Goal: Task Accomplishment & Management: Manage account settings

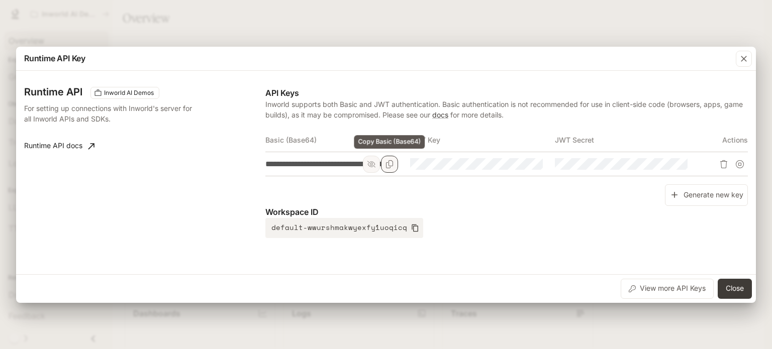
click at [391, 166] on icon "Copy Basic (Base64)" at bounding box center [389, 164] width 8 height 8
click at [428, 17] on div "**********" at bounding box center [386, 174] width 772 height 349
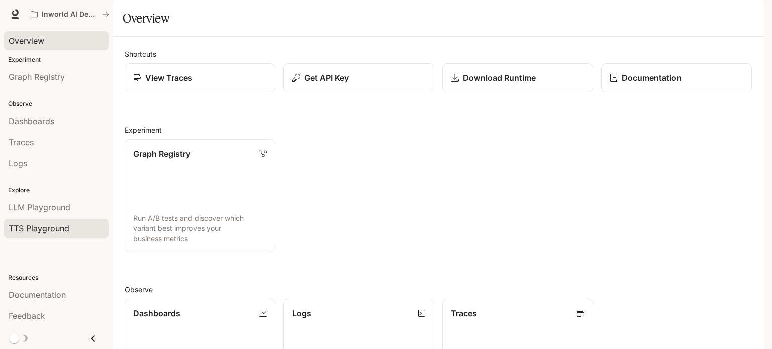
click at [48, 235] on link "TTS Playground" at bounding box center [56, 228] width 104 height 19
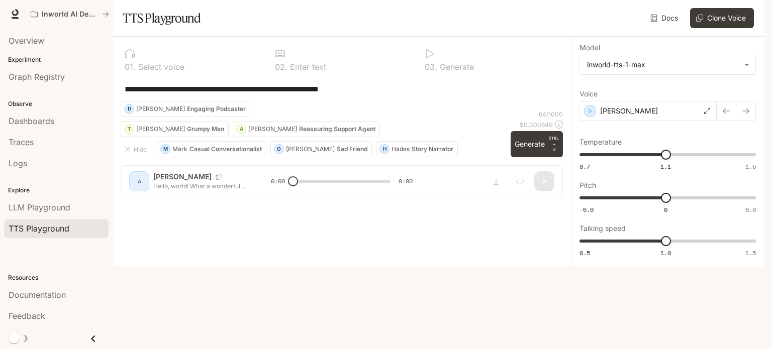
click at [149, 205] on div "**********" at bounding box center [342, 121] width 458 height 169
click at [162, 205] on div "**********" at bounding box center [342, 121] width 458 height 169
click at [665, 121] on div "Alex" at bounding box center [647, 111] width 137 height 20
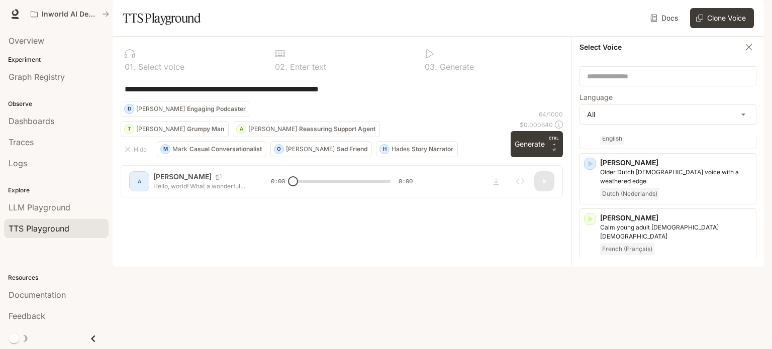
scroll to position [543, 0]
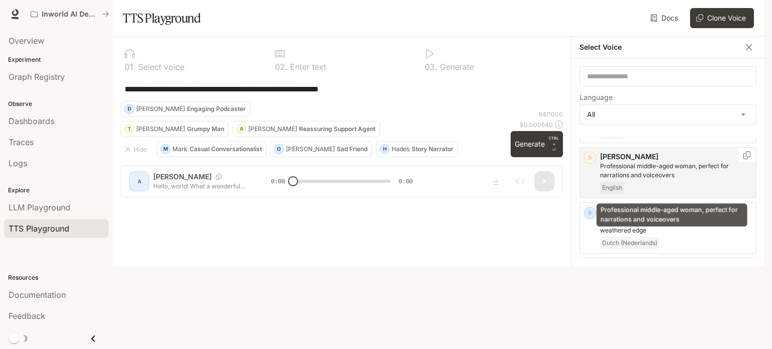
click at [643, 180] on p "Professional middle-aged woman, perfect for narrations and voiceovers" at bounding box center [676, 171] width 152 height 18
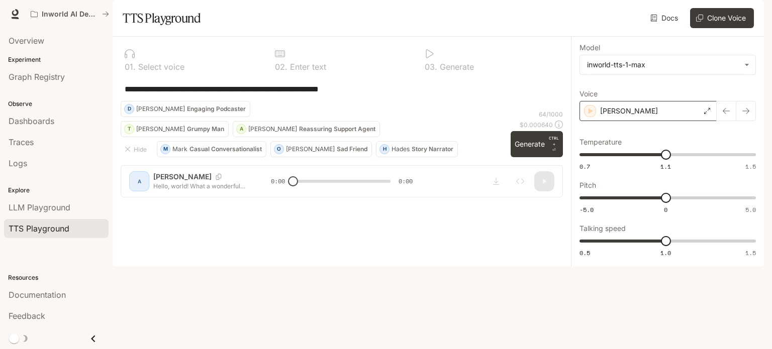
click at [635, 121] on div "[PERSON_NAME]" at bounding box center [647, 111] width 137 height 20
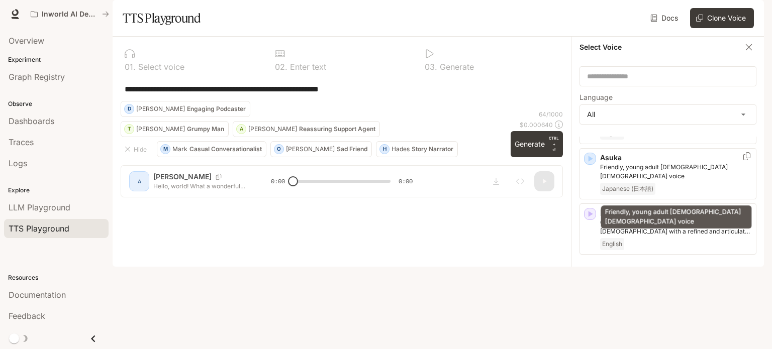
scroll to position [165, 0]
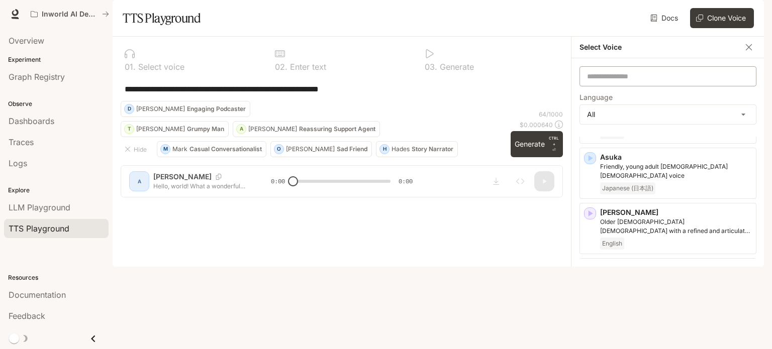
click at [613, 86] on div "​" at bounding box center [667, 76] width 177 height 20
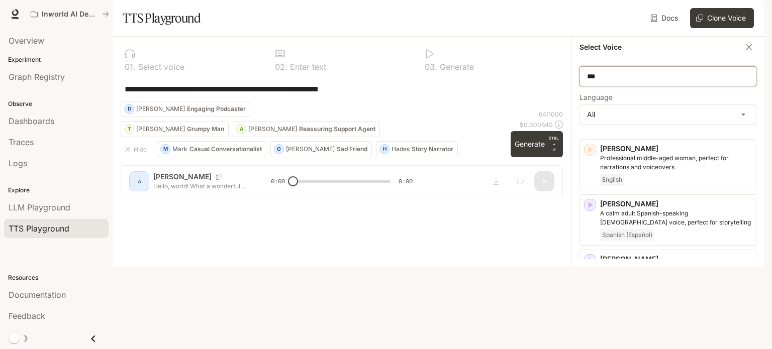
scroll to position [0, 0]
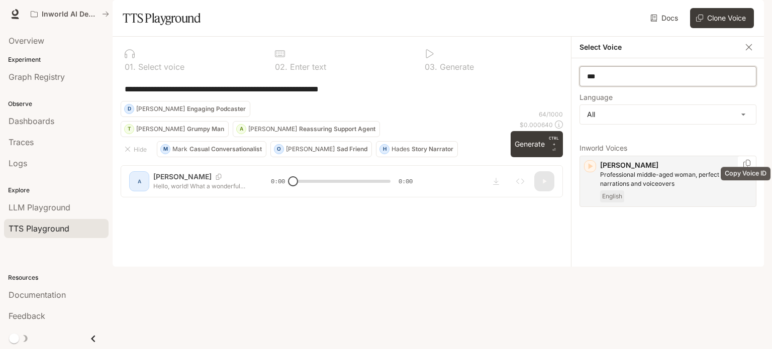
type input "***"
click at [745, 168] on icon "Copy Voice ID" at bounding box center [746, 164] width 10 height 8
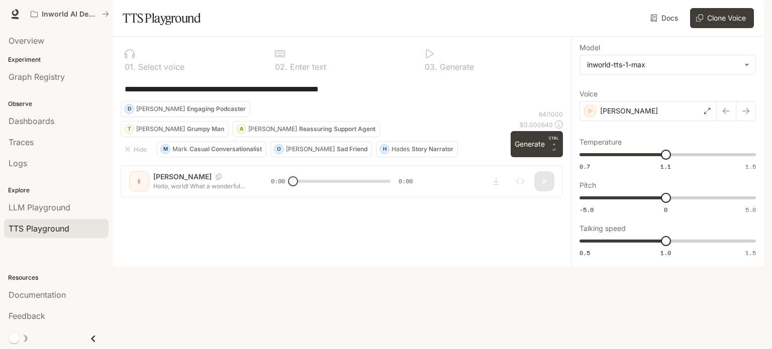
click at [45, 259] on div "Overview Experiment Graph Registry Observe Dashboards Traces Logs Explore LLM P…" at bounding box center [56, 188] width 113 height 321
click at [40, 123] on span "Dashboards" at bounding box center [32, 121] width 46 height 12
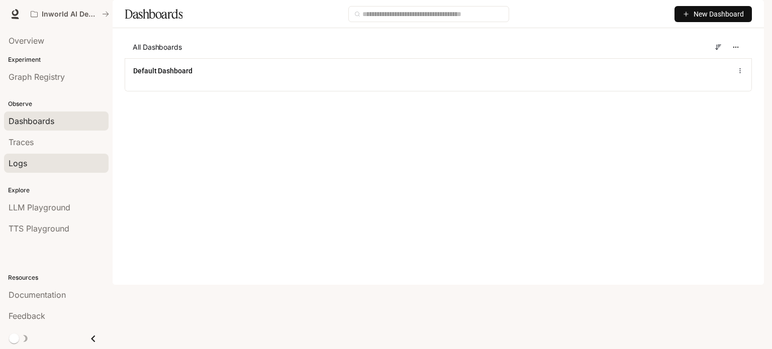
click at [56, 159] on div "Logs" at bounding box center [56, 163] width 95 height 12
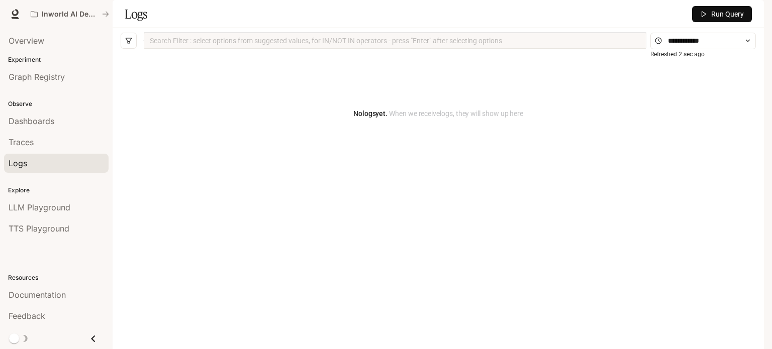
click at [398, 152] on div "No logs yet. When we receive logs , they will show up here" at bounding box center [438, 113] width 635 height 121
click at [691, 46] on input "text" at bounding box center [703, 40] width 70 height 11
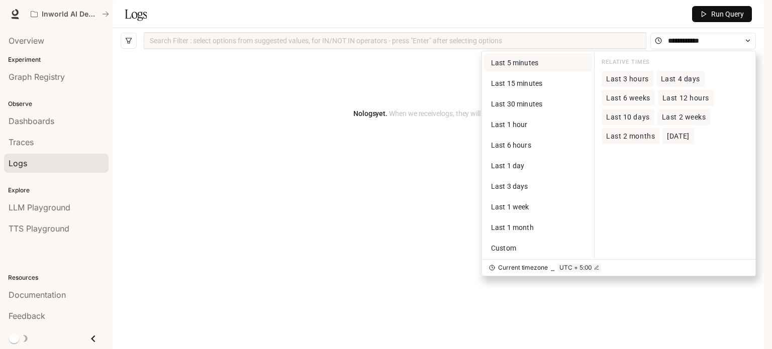
click at [525, 67] on span "Last 5 minutes" at bounding box center [514, 63] width 47 height 8
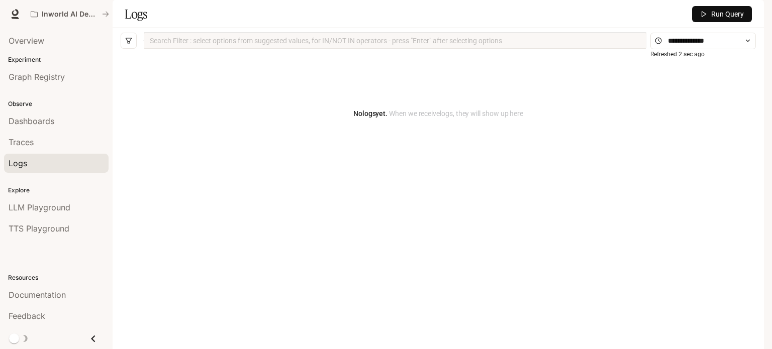
click at [697, 53] on div "Search Filter : select options from suggested values, for IN/NOT IN operators -…" at bounding box center [438, 40] width 651 height 25
click at [694, 46] on input "text" at bounding box center [703, 40] width 70 height 11
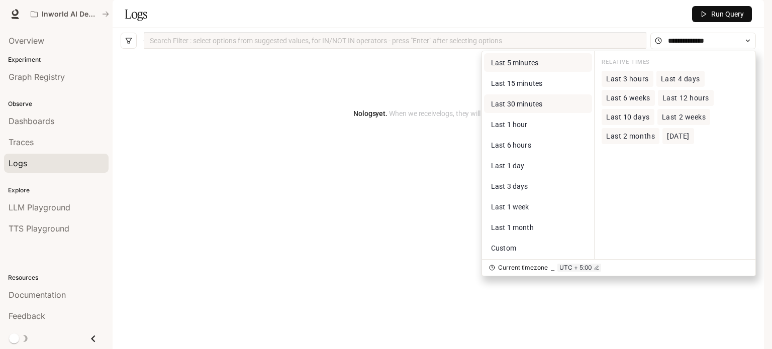
click at [522, 113] on button "Last 30 minutes" at bounding box center [538, 103] width 108 height 19
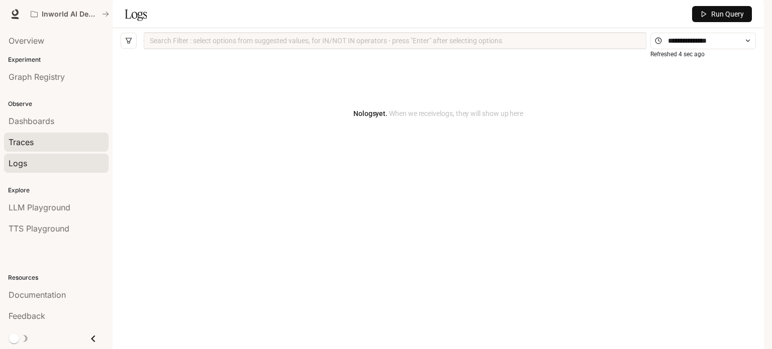
click at [47, 145] on div "Traces" at bounding box center [56, 142] width 95 height 12
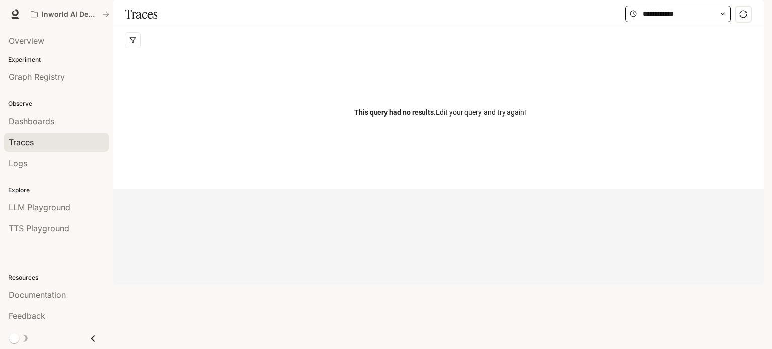
click at [668, 22] on span at bounding box center [677, 14] width 105 height 17
click at [280, 144] on div "This query had no results. Edit your query and try again!" at bounding box center [440, 112] width 631 height 121
click at [28, 40] on span "Overview" at bounding box center [27, 41] width 36 height 12
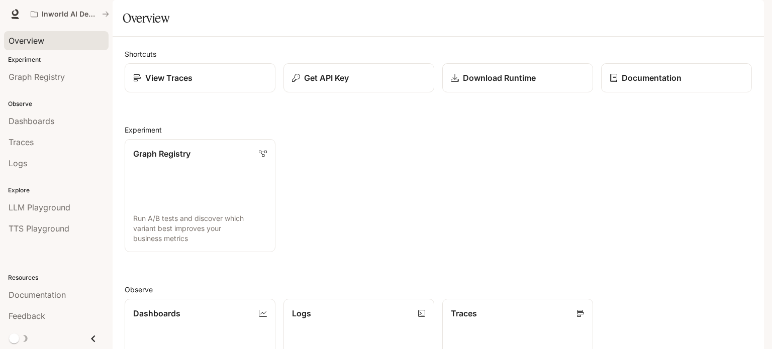
scroll to position [6, 0]
click at [201, 84] on div "View Traces" at bounding box center [200, 78] width 135 height 12
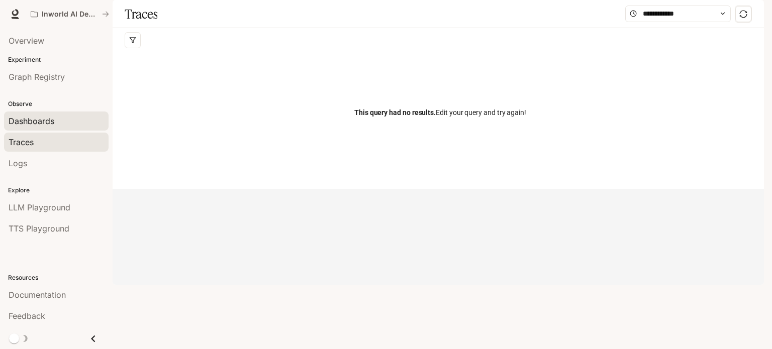
click at [46, 123] on span "Dashboards" at bounding box center [32, 121] width 46 height 12
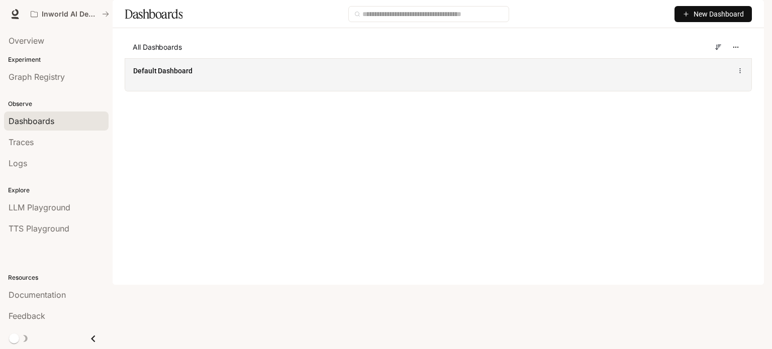
click at [351, 91] on div "Default Dashboard" at bounding box center [438, 74] width 626 height 33
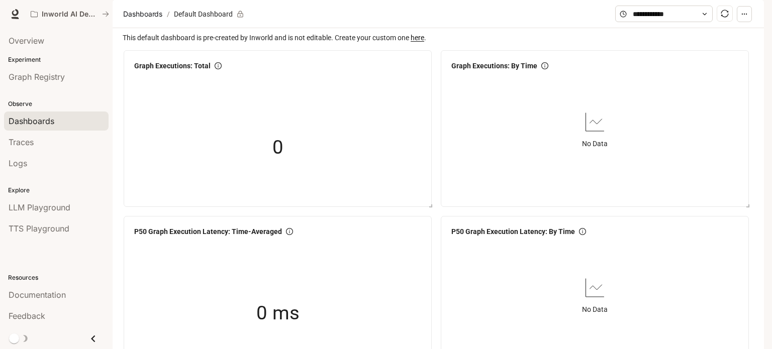
click at [417, 42] on link "here" at bounding box center [417, 38] width 14 height 8
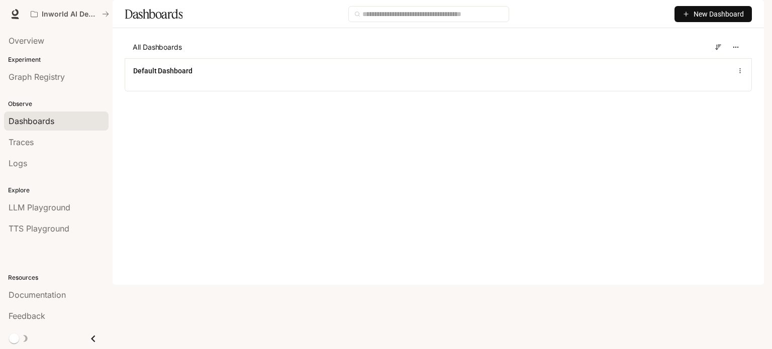
click at [703, 20] on span "New Dashboard" at bounding box center [718, 14] width 50 height 11
click at [701, 64] on div "Create dashboard" at bounding box center [701, 63] width 83 height 11
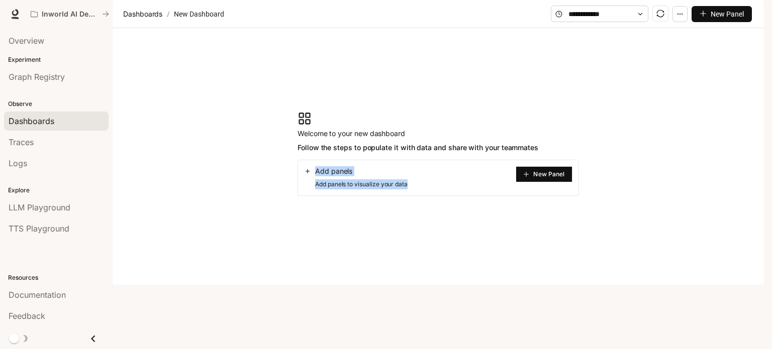
drag, startPoint x: 309, startPoint y: 202, endPoint x: 426, endPoint y: 225, distance: 118.7
click at [426, 225] on section "Welcome to your new dashboard Follow the steps to populate it with data and sha…" at bounding box center [438, 153] width 651 height 251
click at [450, 196] on div "Add panels Add panels to visualize your data New Panel" at bounding box center [437, 178] width 281 height 36
click at [531, 182] on button "New Panel" at bounding box center [543, 174] width 57 height 16
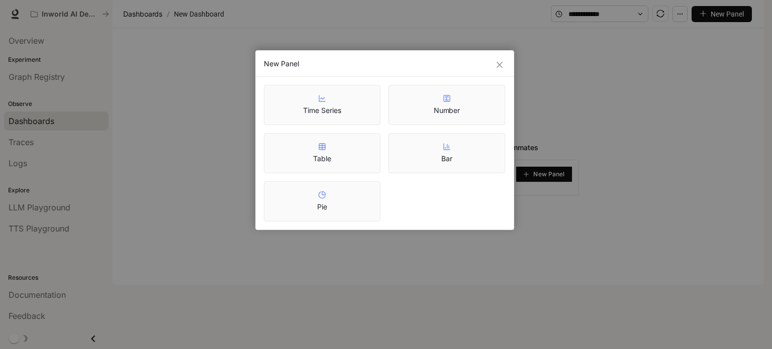
click at [354, 117] on div "Time Series" at bounding box center [322, 105] width 117 height 40
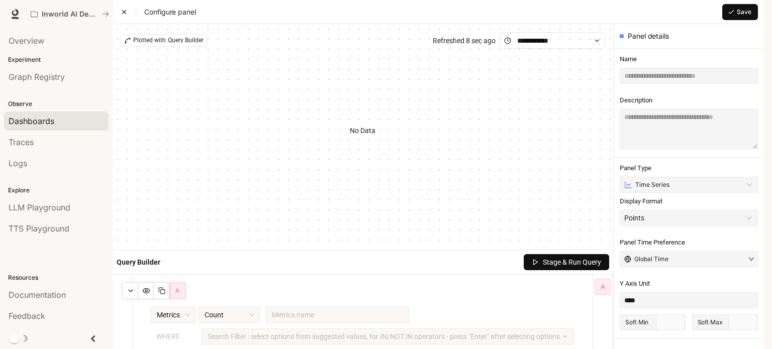
click at [743, 17] on span "Save" at bounding box center [743, 12] width 15 height 9
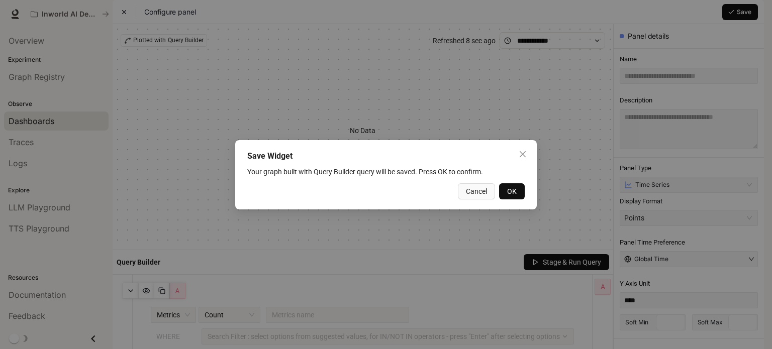
click at [512, 193] on span "OK" at bounding box center [512, 191] width 10 height 11
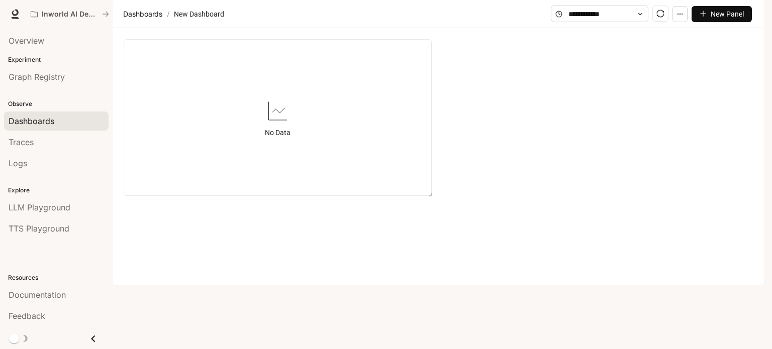
click at [711, 20] on span "New Panel" at bounding box center [726, 14] width 33 height 11
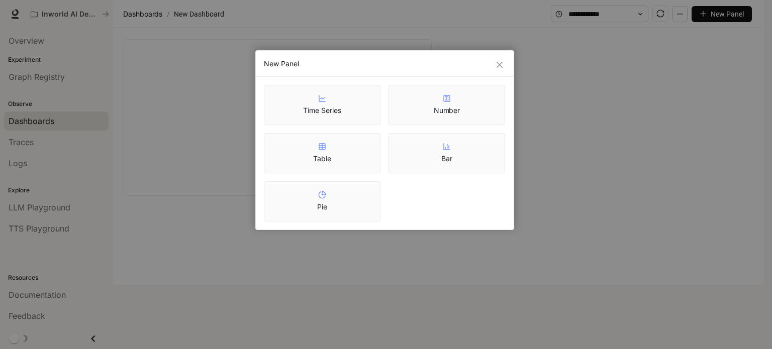
click at [332, 153] on div "Table" at bounding box center [322, 153] width 117 height 40
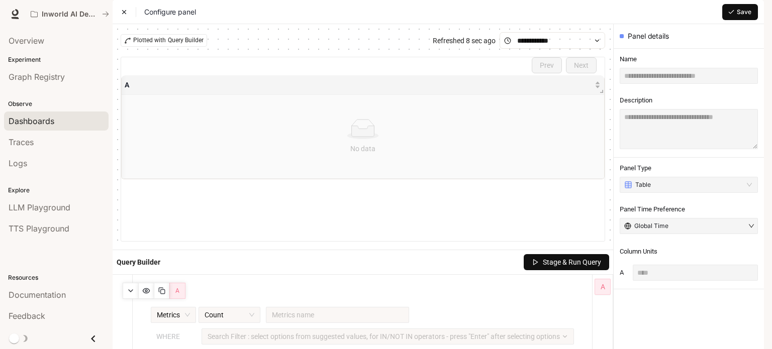
click at [735, 20] on button "Save" at bounding box center [740, 12] width 36 height 16
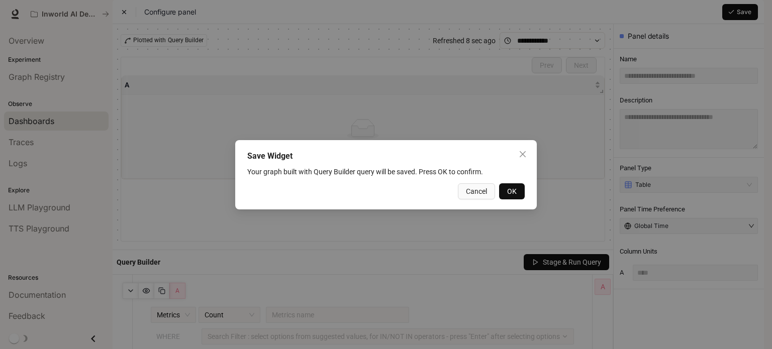
click at [522, 190] on button "OK" at bounding box center [512, 191] width 26 height 16
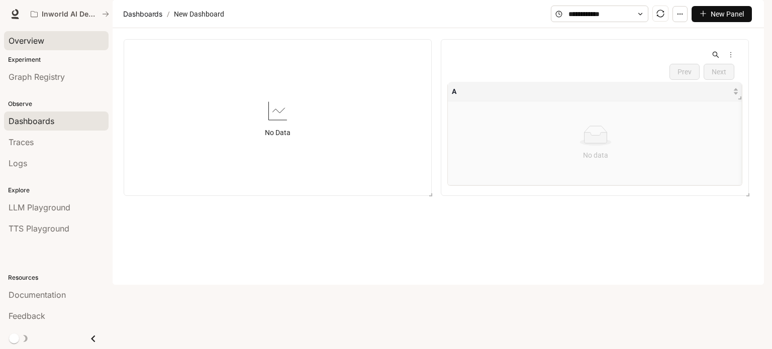
click at [48, 41] on div "Overview" at bounding box center [56, 41] width 95 height 12
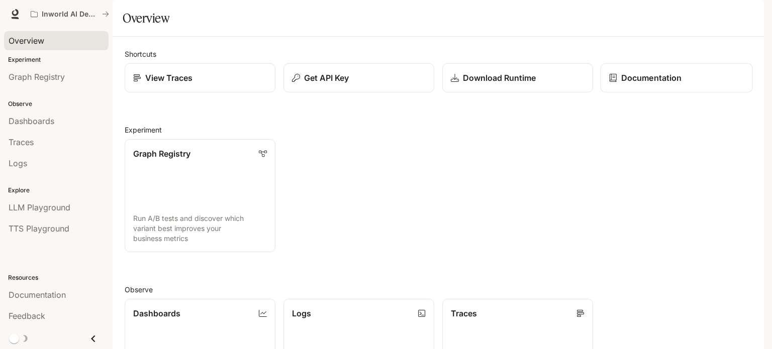
click at [688, 93] on link "Documentation" at bounding box center [676, 78] width 152 height 30
click at [749, 21] on img "button" at bounding box center [749, 14] width 14 height 14
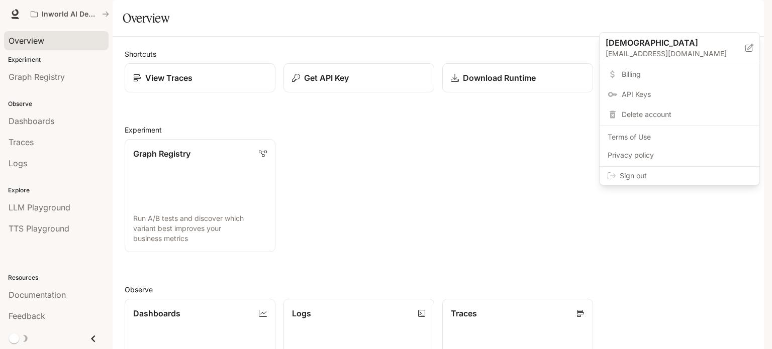
click at [637, 96] on span "API Keys" at bounding box center [686, 94] width 130 height 10
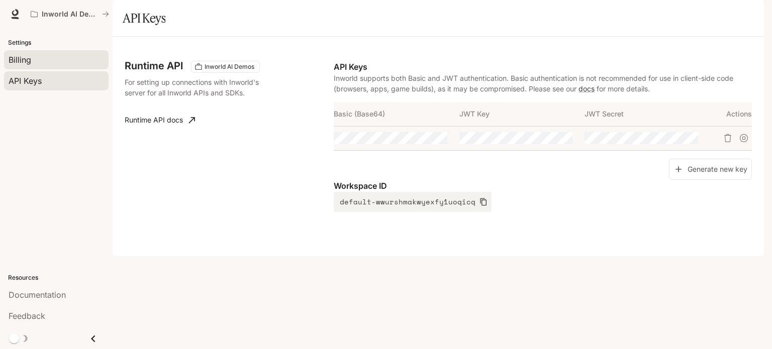
click at [52, 58] on div "Billing" at bounding box center [56, 60] width 95 height 12
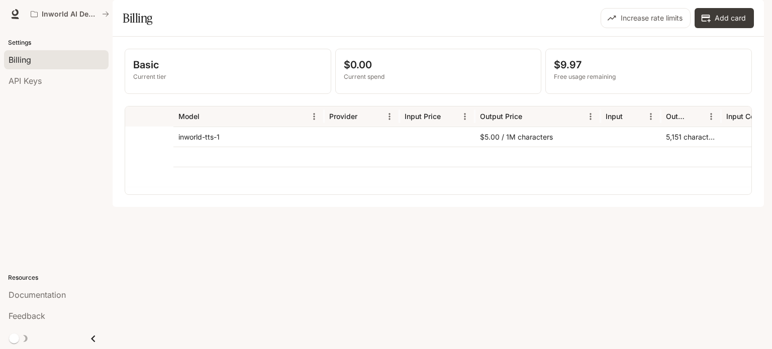
scroll to position [0, 195]
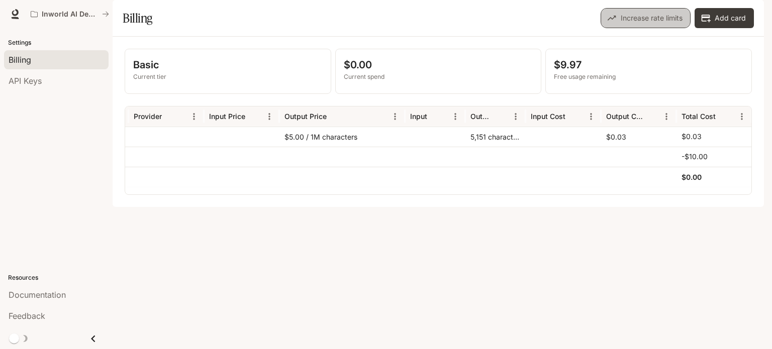
click at [649, 28] on button "Increase rate limits" at bounding box center [645, 18] width 90 height 20
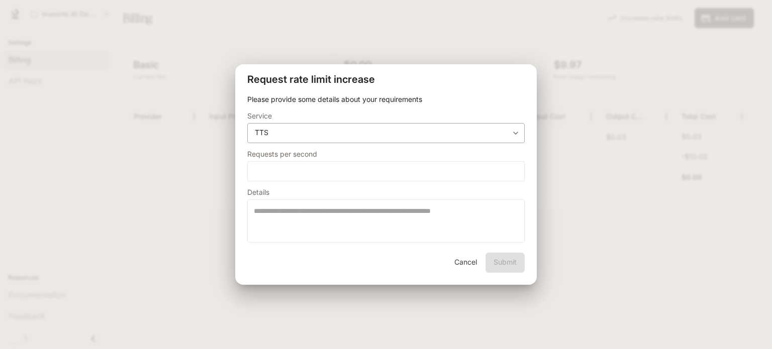
click at [424, 134] on body "**********" at bounding box center [386, 174] width 772 height 349
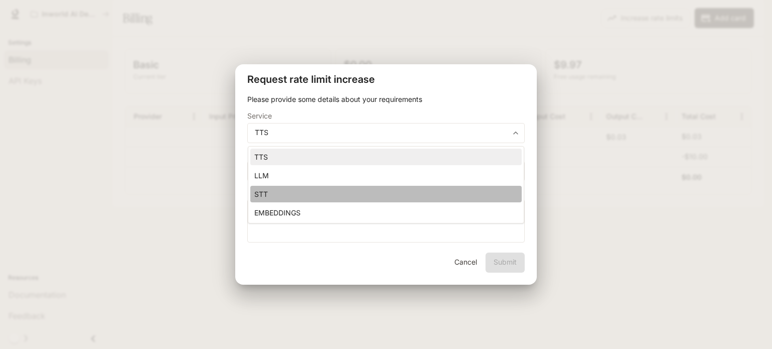
click at [422, 186] on li "STT" at bounding box center [385, 194] width 271 height 17
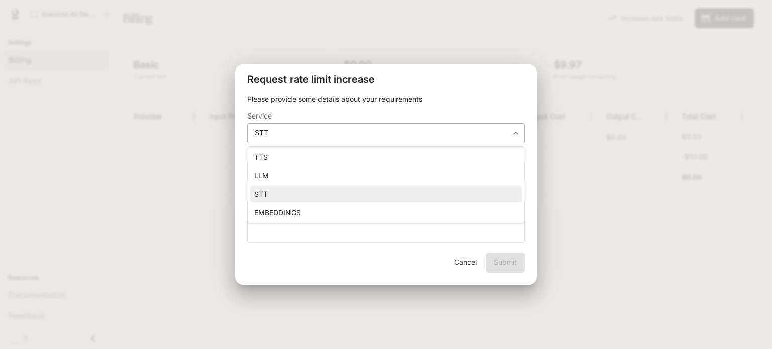
click at [434, 131] on body "**********" at bounding box center [386, 174] width 772 height 349
click at [415, 166] on ul "TTS LLM STT EMBEDDINGS" at bounding box center [385, 185] width 275 height 76
click at [414, 155] on li "TTS" at bounding box center [385, 157] width 271 height 17
type input "**********"
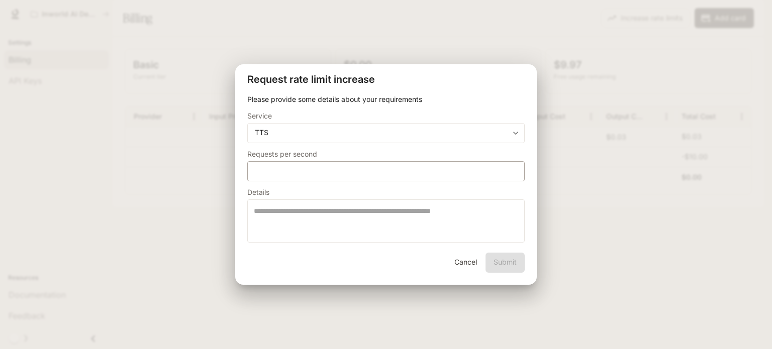
click at [412, 181] on div "* ​" at bounding box center [385, 171] width 277 height 20
click at [418, 62] on div "**********" at bounding box center [386, 174] width 772 height 349
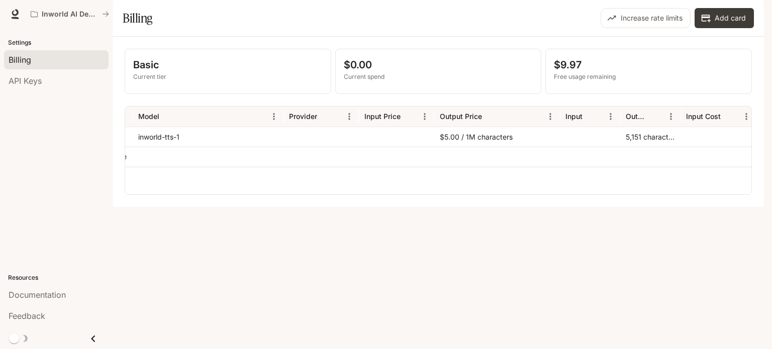
scroll to position [0, 0]
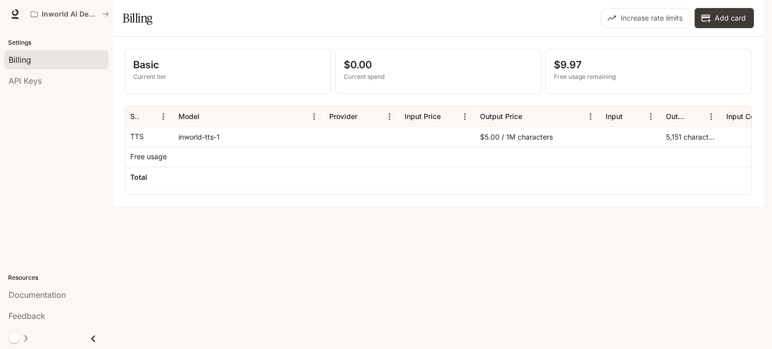
click at [366, 207] on div "Basic Current tier $0.00 Current spend $9.97 Free usage remaining Service Model…" at bounding box center [438, 122] width 651 height 170
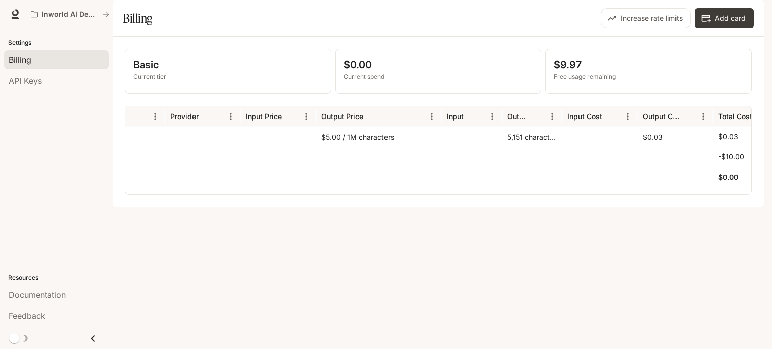
scroll to position [0, 195]
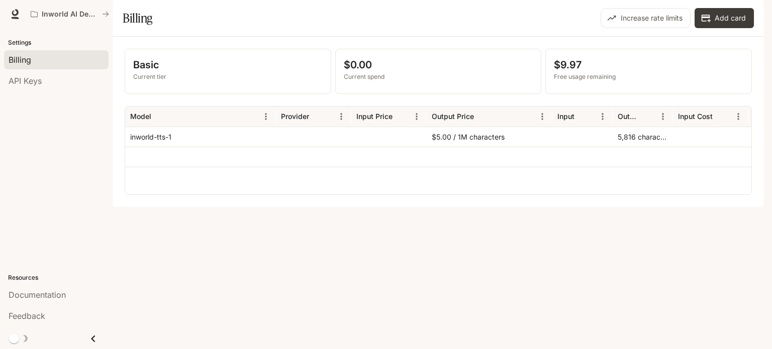
scroll to position [0, 195]
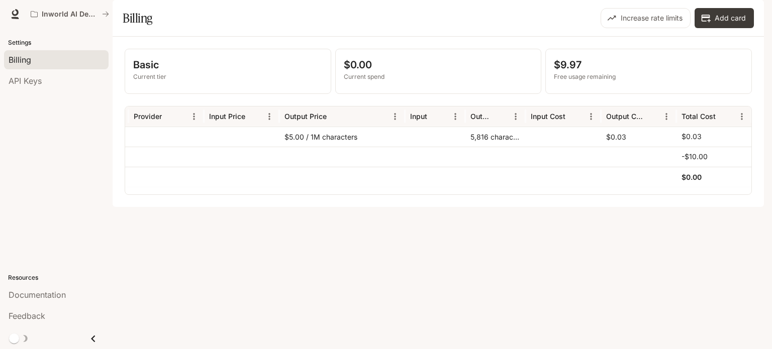
click at [479, 147] on div "5,816 characters" at bounding box center [495, 137] width 60 height 20
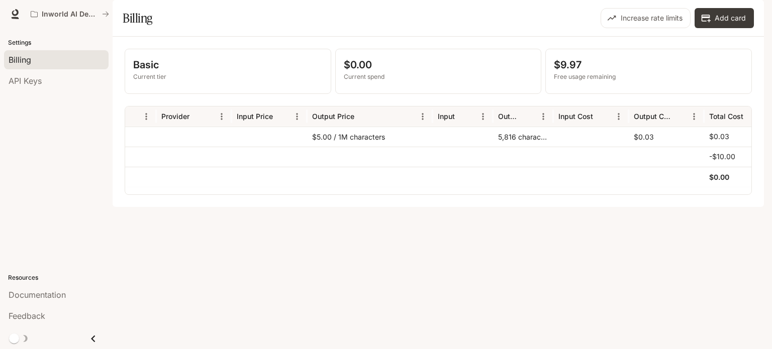
scroll to position [0, 119]
